Goal: Information Seeking & Learning: Learn about a topic

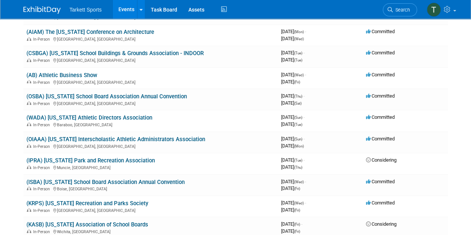
scroll to position [484, 0]
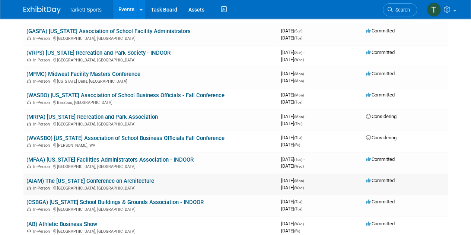
click at [141, 181] on link "(AIAM) The [US_STATE] Conference on Architecture" at bounding box center [90, 181] width 128 height 7
click at [105, 180] on link "(AIAM) The [US_STATE] Conference on Architecture" at bounding box center [90, 181] width 128 height 7
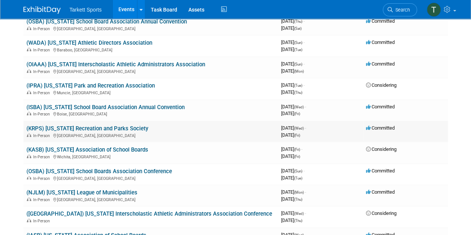
scroll to position [744, 0]
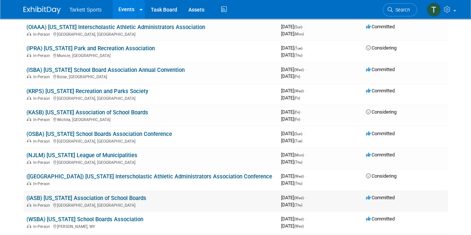
click at [118, 198] on link "(IASB) [US_STATE] Association of School Boards" at bounding box center [86, 198] width 120 height 7
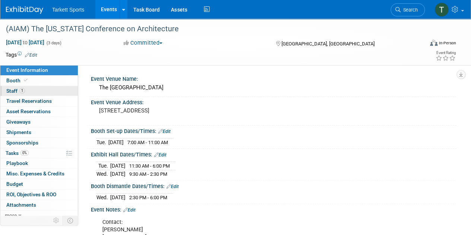
click at [8, 90] on span "Staff 1" at bounding box center [15, 91] width 19 height 6
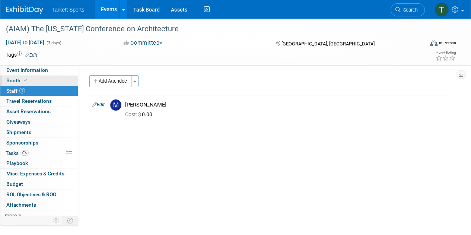
click at [12, 80] on span "Booth" at bounding box center [17, 80] width 23 height 6
select select "FieldTurf, [PERSON_NAME], Indoor"
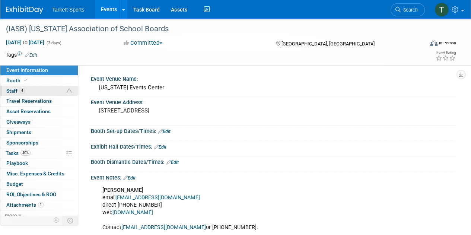
click at [12, 92] on span "Staff 4" at bounding box center [15, 91] width 19 height 6
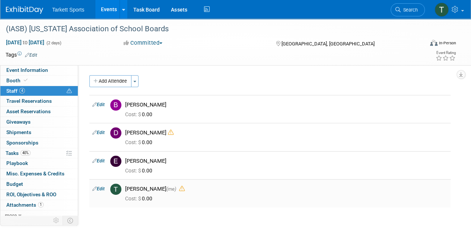
click at [179, 189] on icon at bounding box center [182, 189] width 6 height 6
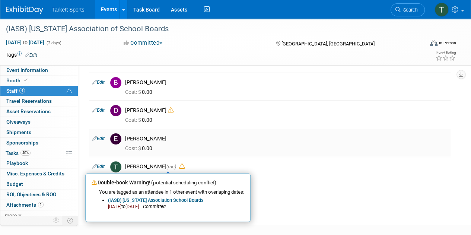
scroll to position [37, 0]
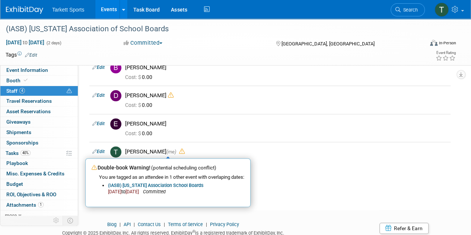
click at [307, 188] on div "(IASB) Iowa Association of School Boards Nov 19, 2025 to Nov 20, 2025 (2 days) …" at bounding box center [235, 88] width 471 height 215
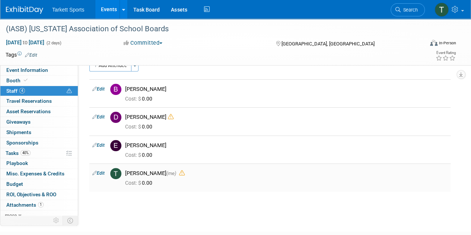
scroll to position [0, 0]
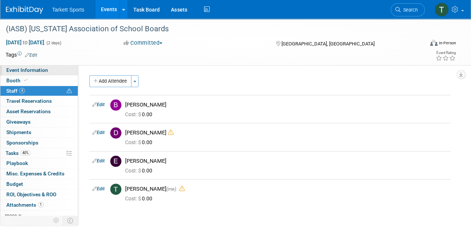
click at [36, 73] on span "Event Information" at bounding box center [27, 70] width 42 height 6
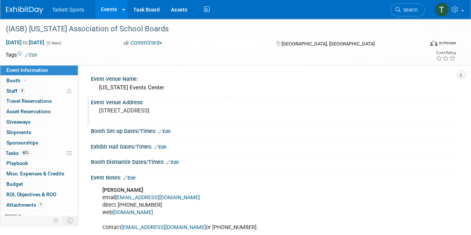
drag, startPoint x: 182, startPoint y: 110, endPoint x: 99, endPoint y: 112, distance: 83.0
click at [99, 112] on pre "730 3rd St, Des Moines, IA 50309" at bounding box center [167, 110] width 136 height 7
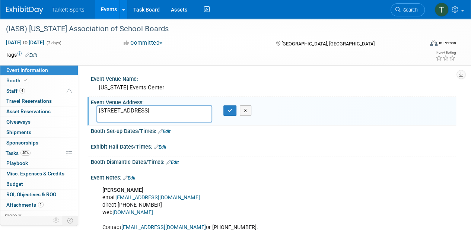
drag, startPoint x: 187, startPoint y: 111, endPoint x: 98, endPoint y: 109, distance: 88.6
click at [98, 109] on textarea "730 3rd St, Des Moines, IA 50309" at bounding box center [154, 113] width 116 height 17
click at [293, 155] on div "Exhibit Hall Dates/Times: Edit Save Changes Cancel" at bounding box center [271, 149] width 368 height 16
click at [15, 89] on span "Staff 4" at bounding box center [15, 91] width 19 height 6
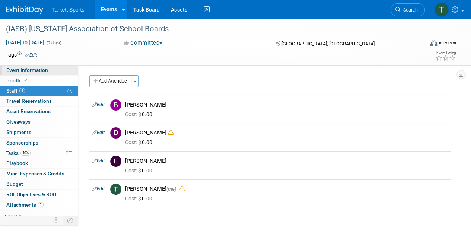
click at [20, 70] on span "Event Information" at bounding box center [27, 70] width 42 height 6
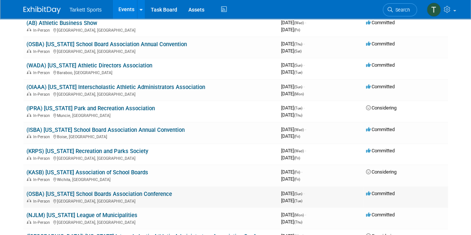
scroll to position [670, 0]
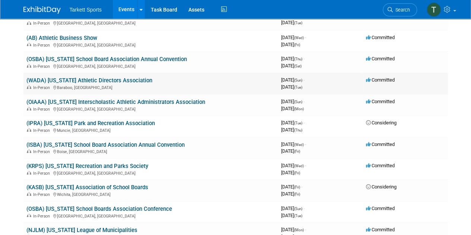
click at [131, 80] on link "(WADA) [US_STATE] Athletic Directors Association" at bounding box center [89, 80] width 126 height 7
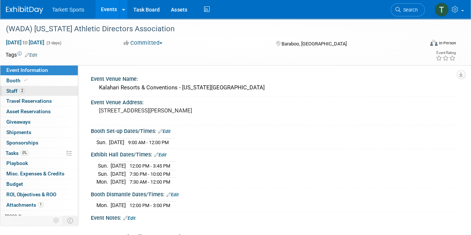
click at [7, 86] on link "2 Staff 2" at bounding box center [38, 91] width 77 height 10
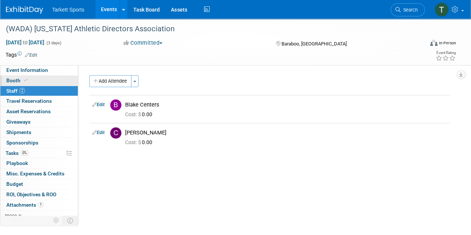
click at [11, 79] on span "Booth" at bounding box center [17, 80] width 23 height 6
select select "FieldTurf"
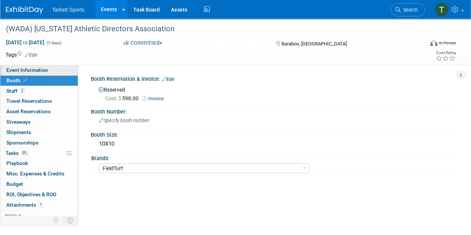
click at [11, 70] on span "Event Information" at bounding box center [27, 70] width 42 height 6
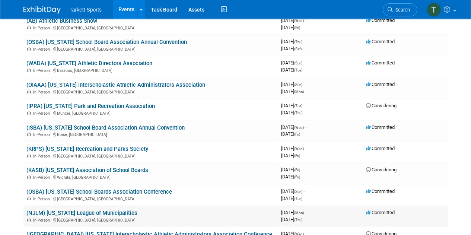
scroll to position [595, 0]
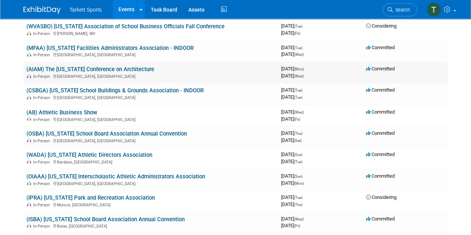
click at [109, 71] on link "(AIAM) The [US_STATE] Conference on Architecture" at bounding box center [90, 69] width 128 height 7
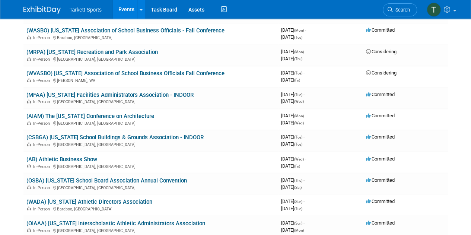
scroll to position [670, 0]
